Goal: Information Seeking & Learning: Learn about a topic

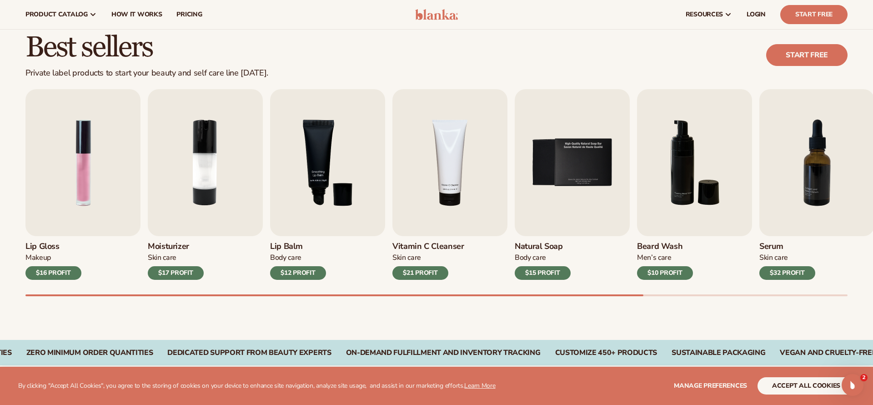
scroll to position [236, 0]
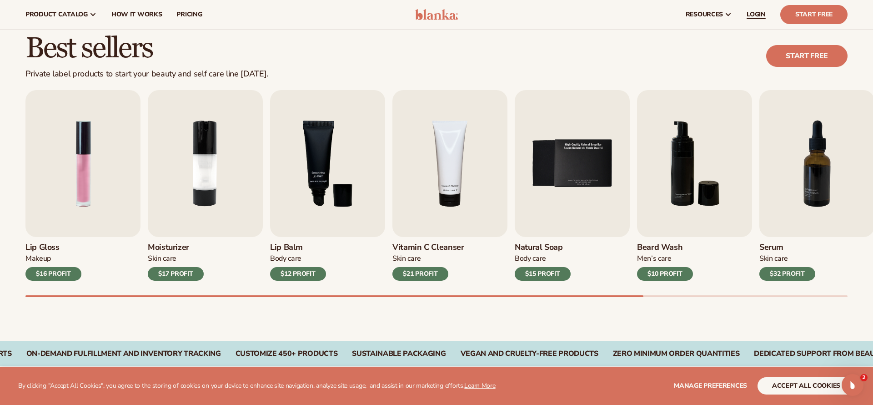
click at [757, 18] on span "LOGIN" at bounding box center [755, 14] width 19 height 7
click at [175, 14] on link "pricing" at bounding box center [189, 14] width 40 height 29
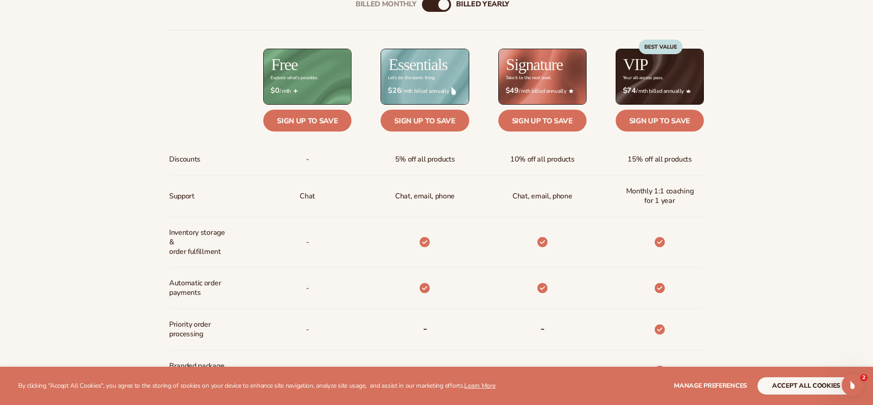
scroll to position [430, 0]
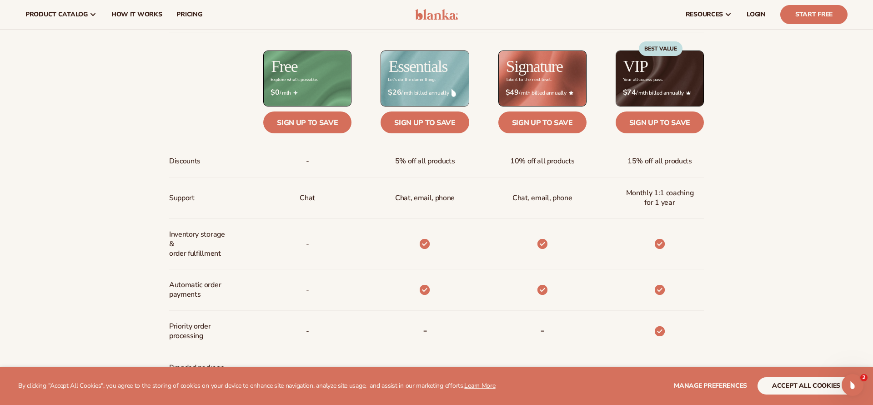
click at [441, 16] on img at bounding box center [436, 14] width 43 height 11
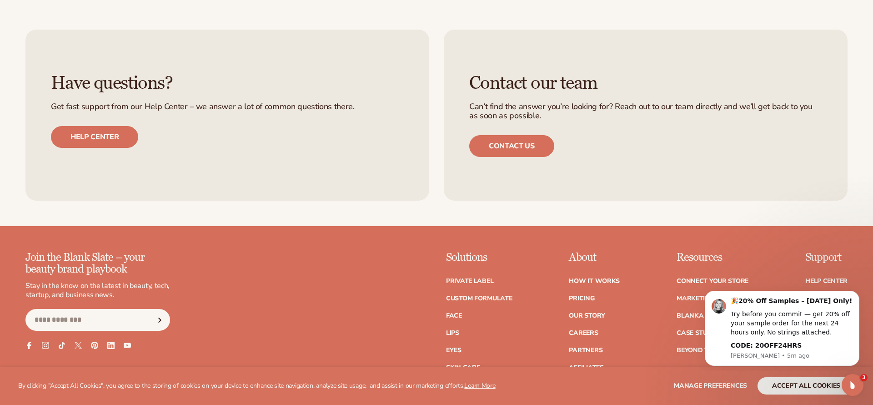
scroll to position [1309, 0]
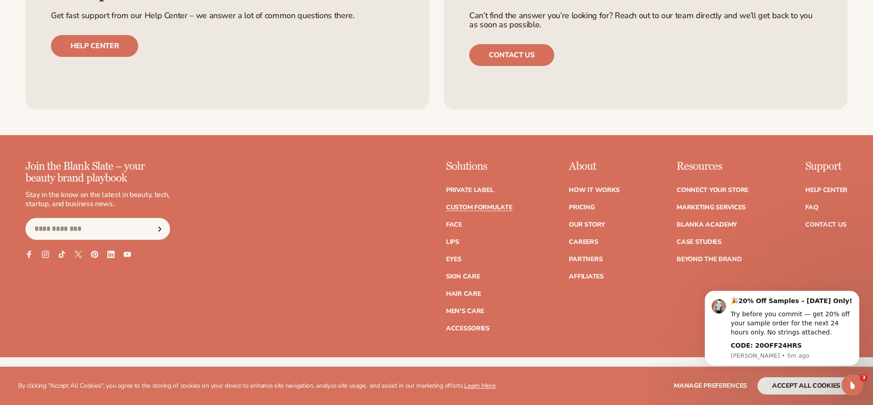
click at [466, 210] on link "Custom formulate" at bounding box center [479, 207] width 66 height 6
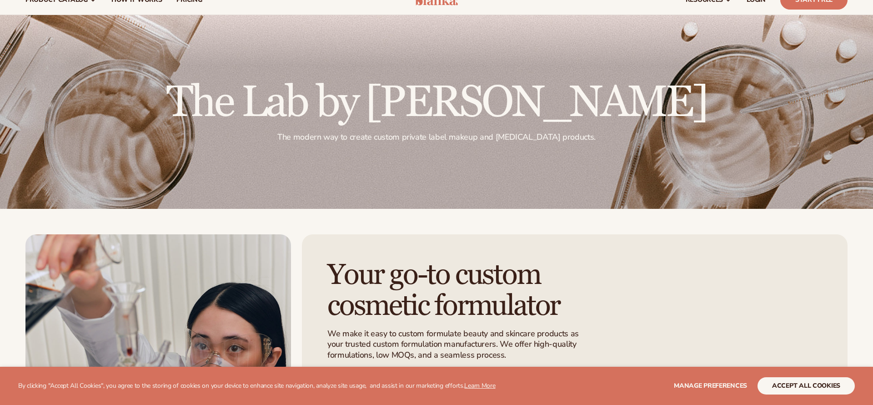
scroll to position [93, 0]
